Goal: Transaction & Acquisition: Purchase product/service

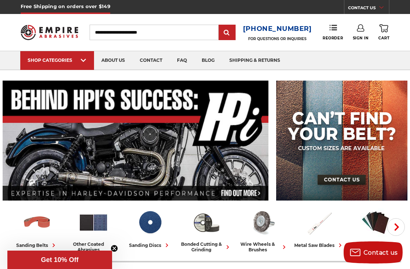
click at [42, 58] on div "SHOP CATEGORIES" at bounding box center [57, 60] width 59 height 6
click at [10, 44] on header "Free Shipping on orders over $149 CONTACT US [DATE] - [DATE] (excluding holiday…" at bounding box center [205, 35] width 410 height 70
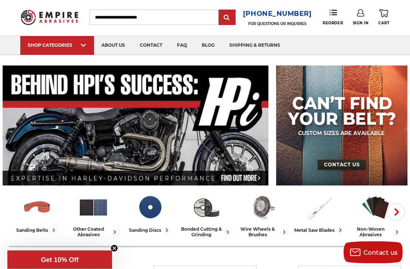
scroll to position [15, 0]
click at [128, 55] on img at bounding box center [140, 55] width 57 height 0
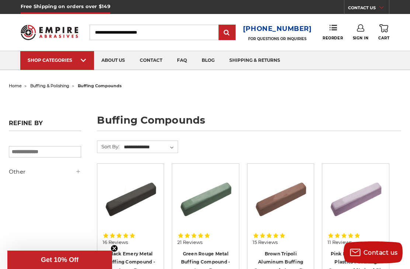
click at [109, 37] on input "Search" at bounding box center [154, 32] width 129 height 15
type input "*****"
click at [229, 33] on input "submit" at bounding box center [227, 32] width 15 height 15
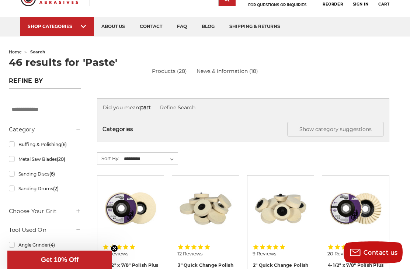
scroll to position [32, 0]
